Goal: Browse casually: Explore the website without a specific task or goal

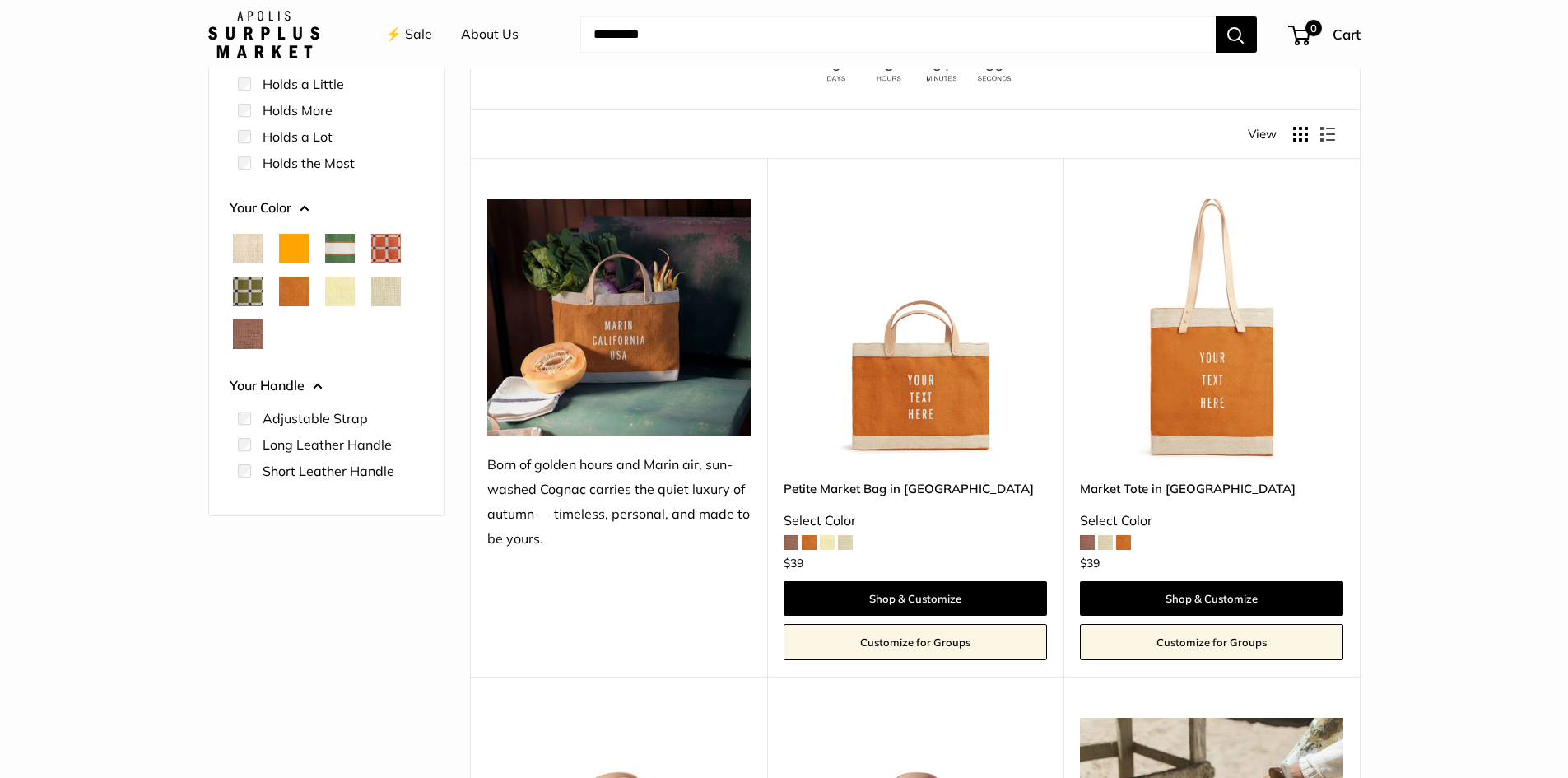
scroll to position [166, 0]
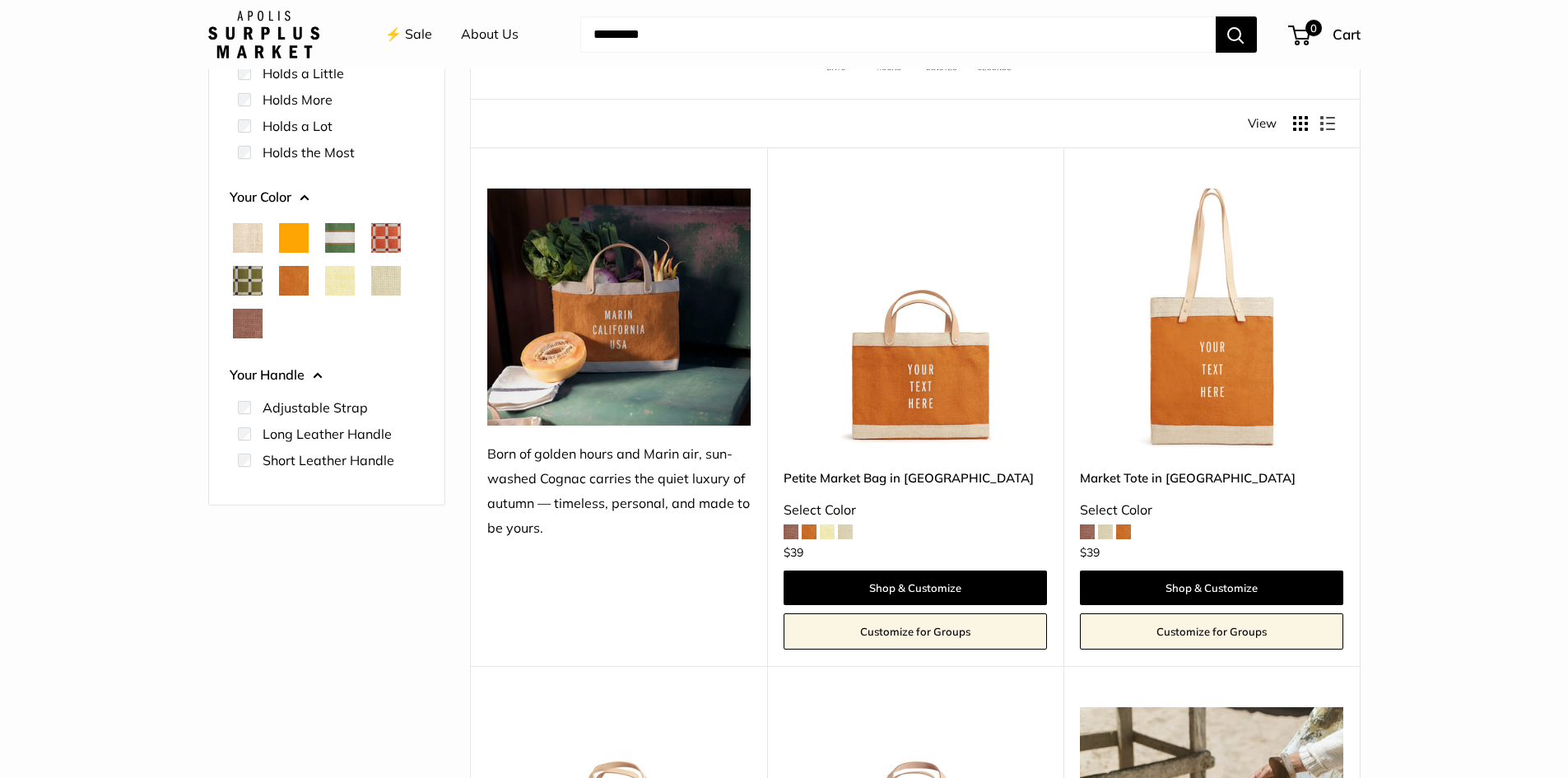
click at [260, 231] on span "Natural" at bounding box center [247, 238] width 30 height 30
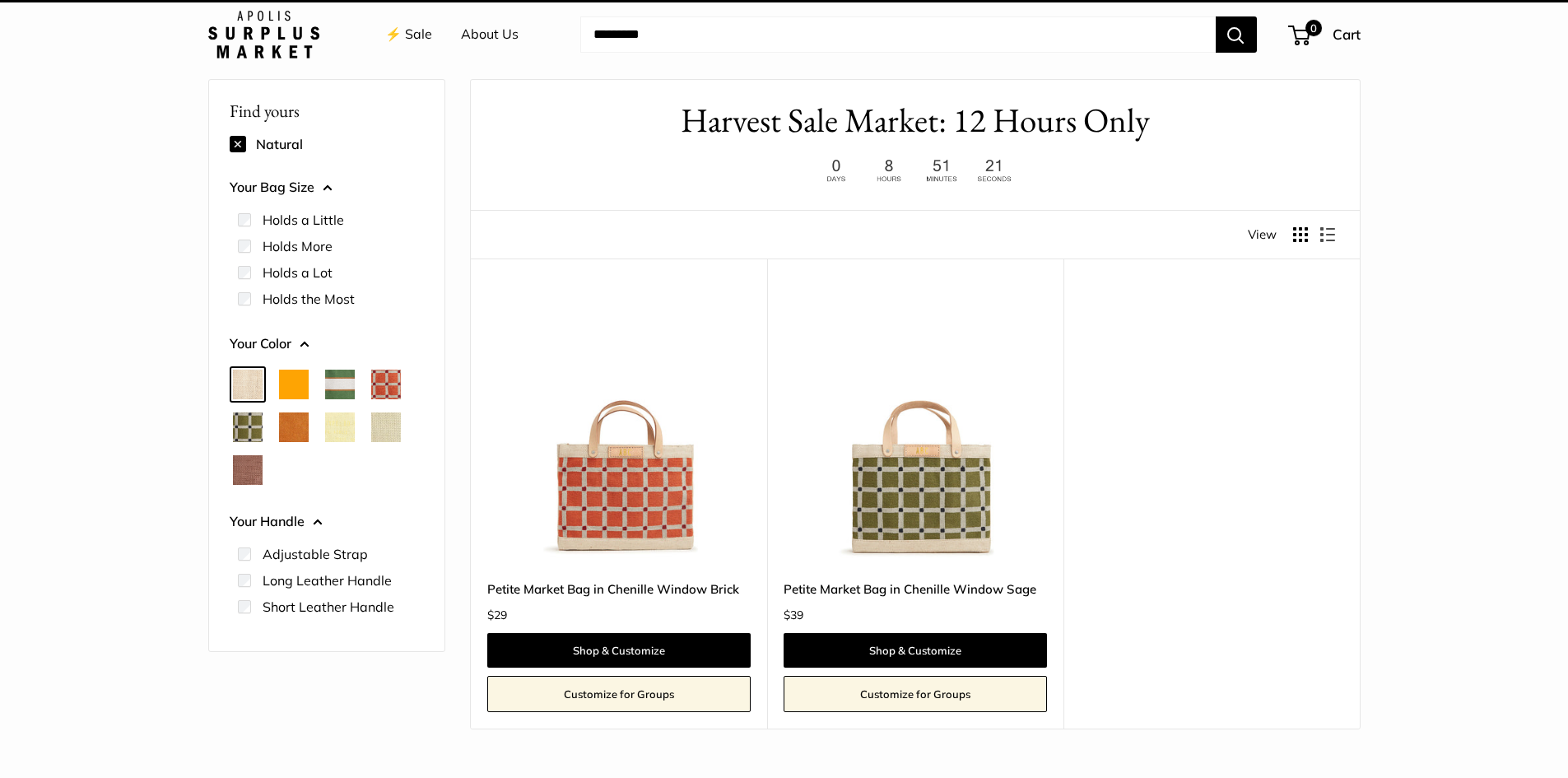
scroll to position [44, 0]
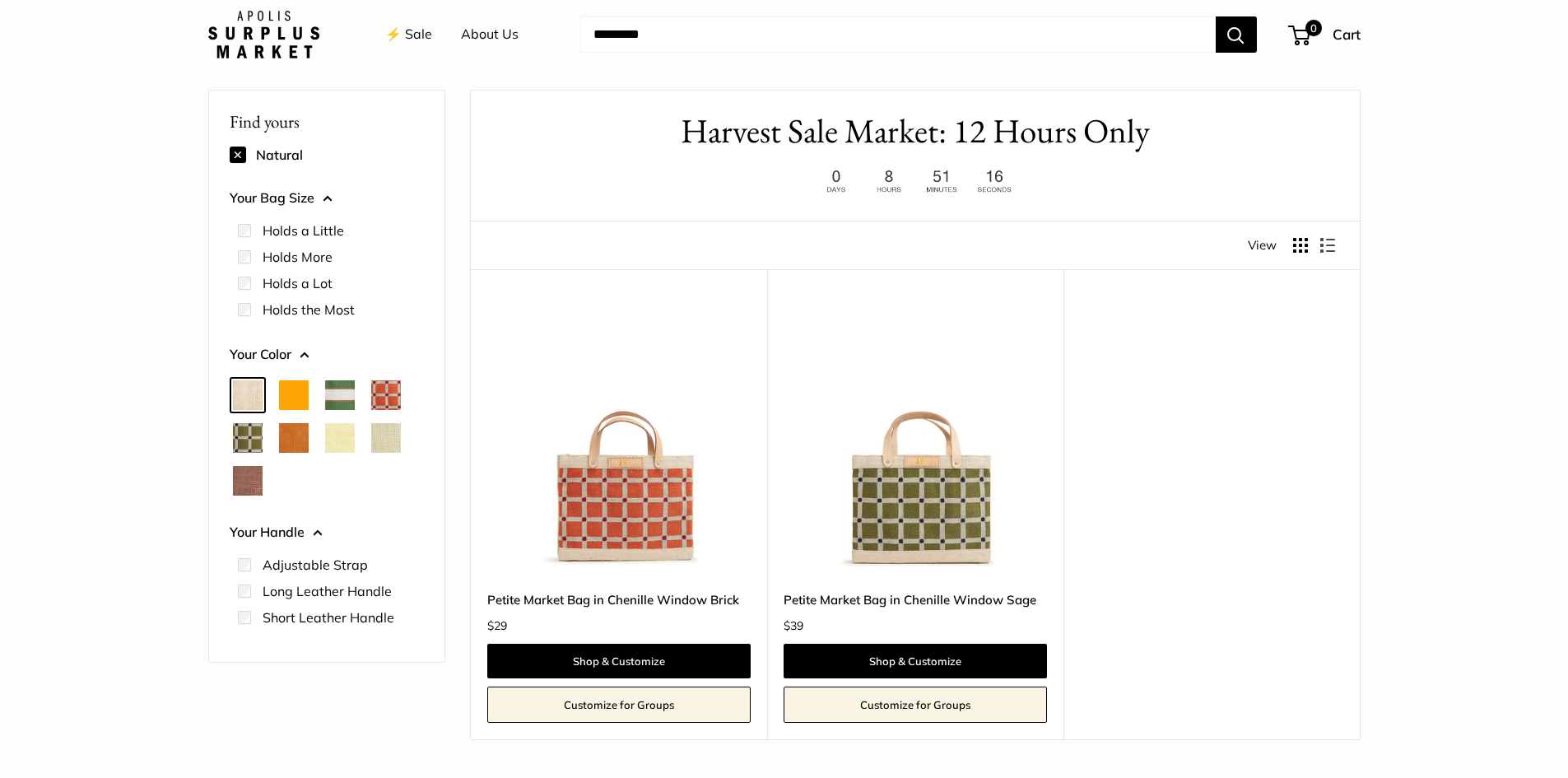
click at [247, 390] on span "Natural" at bounding box center [247, 395] width 30 height 30
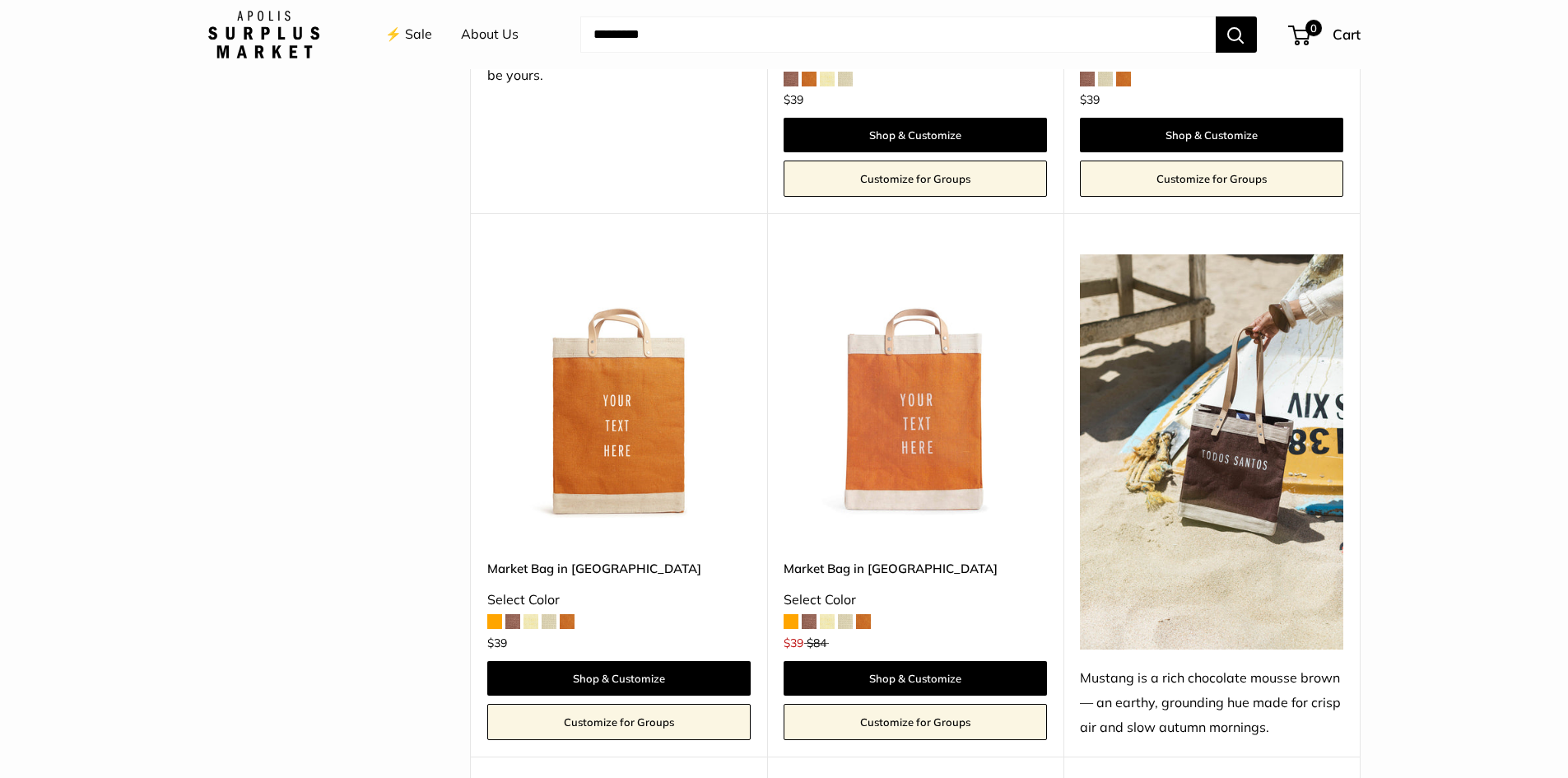
scroll to position [723, 0]
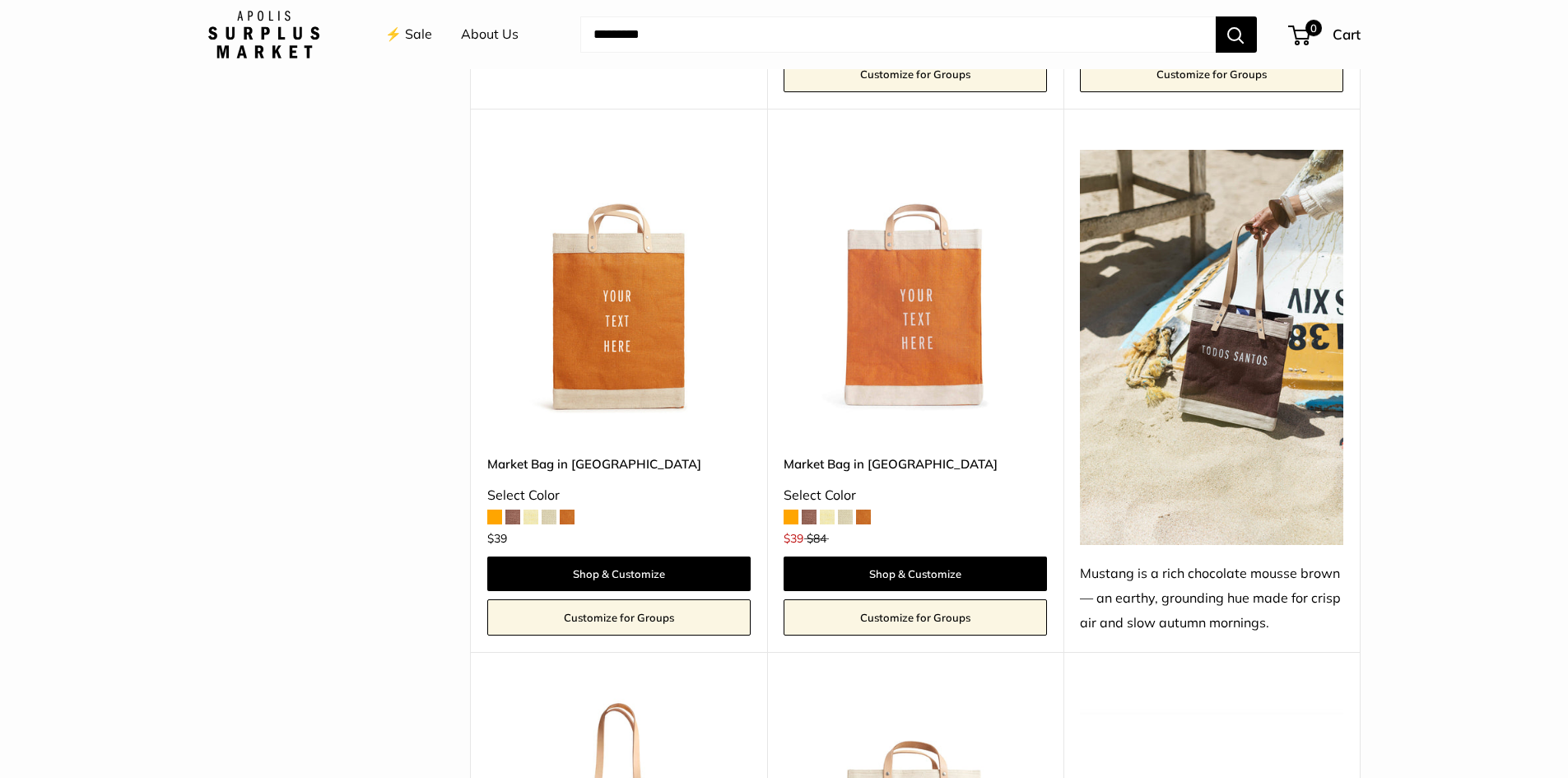
click at [848, 521] on span at bounding box center [845, 517] width 15 height 15
click at [847, 512] on span at bounding box center [845, 517] width 15 height 15
click at [825, 512] on span at bounding box center [827, 517] width 15 height 15
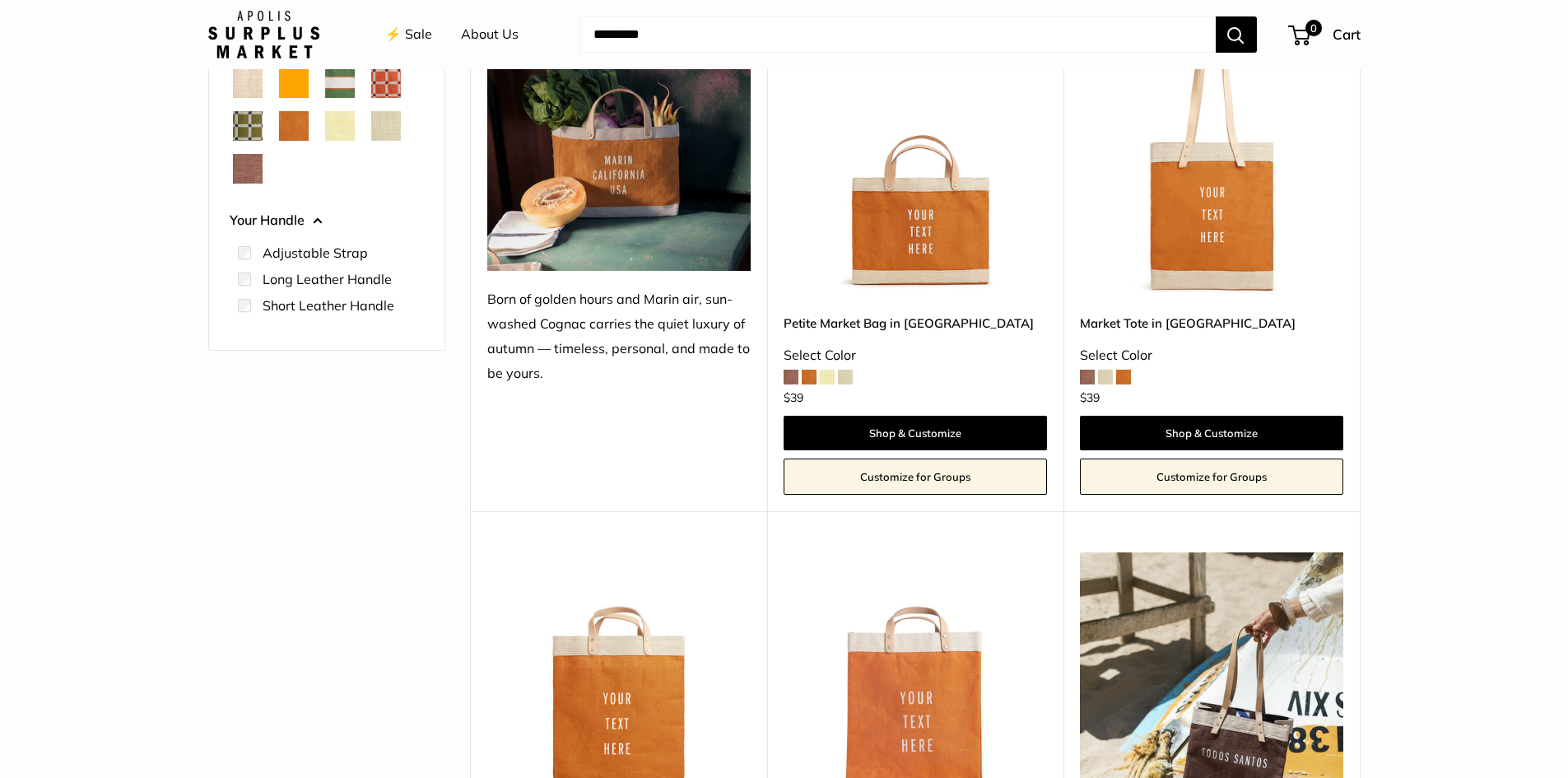
scroll to position [0, 0]
